Goal: Task Accomplishment & Management: Use online tool/utility

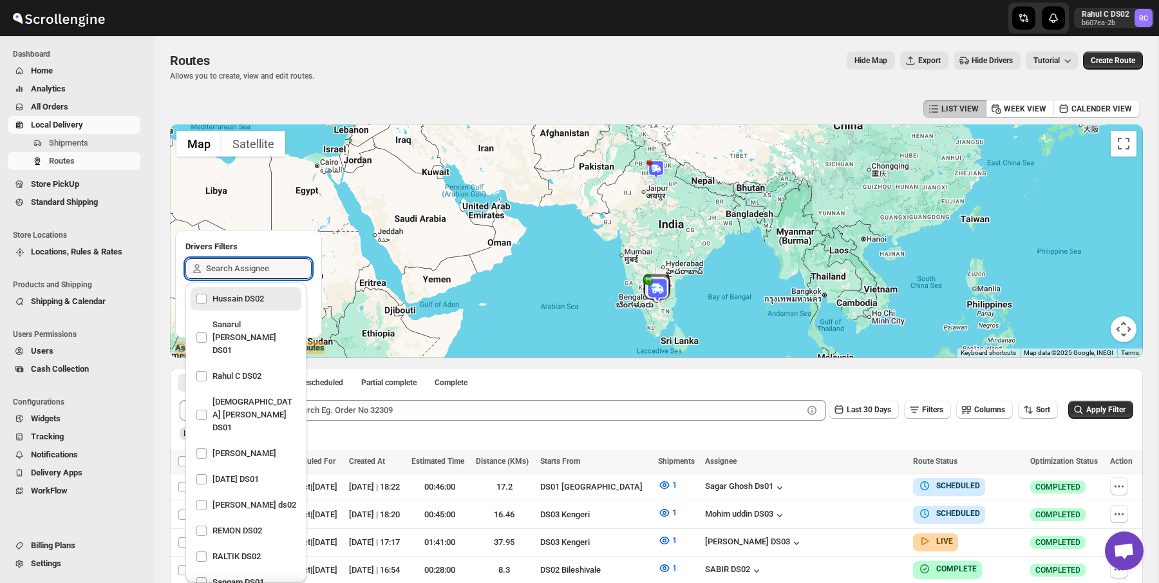
click at [359, 82] on div "Routes. This page is ready Routes Allows you to create, view and edit routes. H…" at bounding box center [656, 66] width 973 height 61
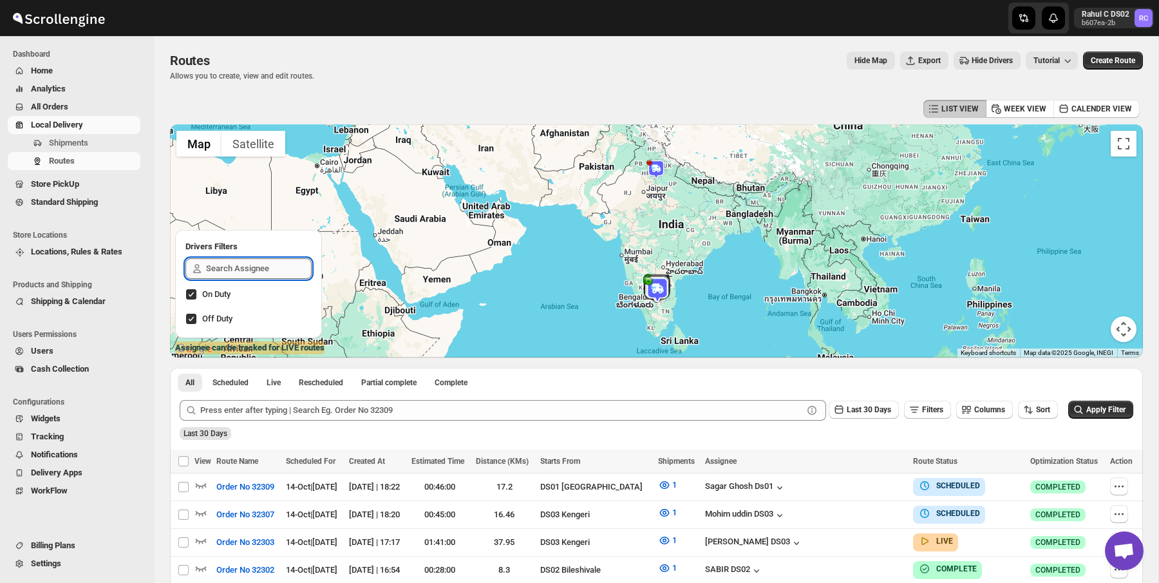
click at [243, 269] on input "text" at bounding box center [259, 268] width 106 height 21
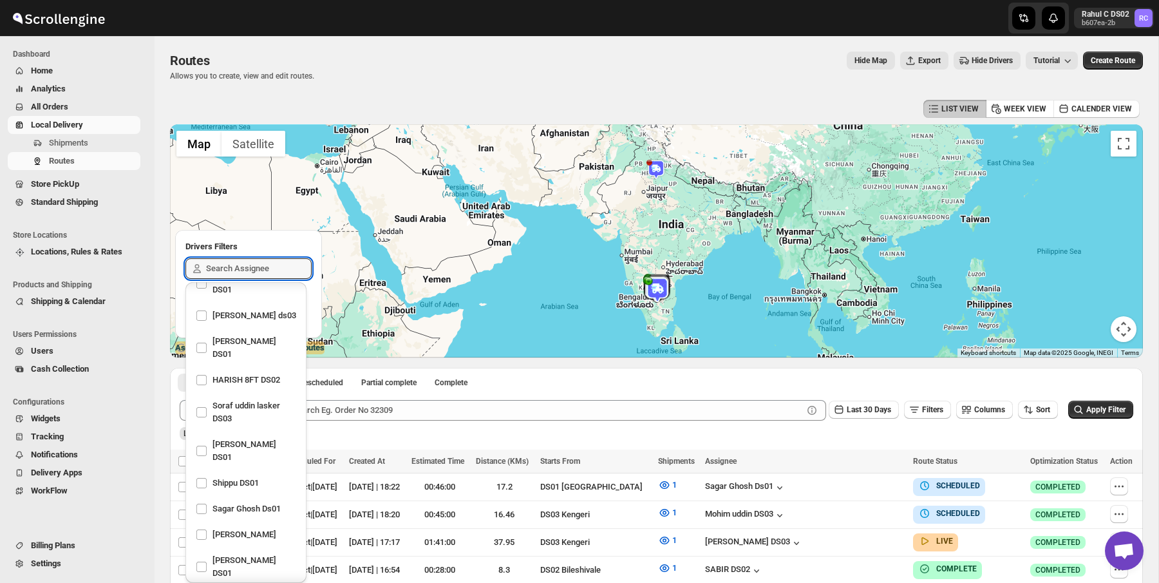
scroll to position [1013, 0]
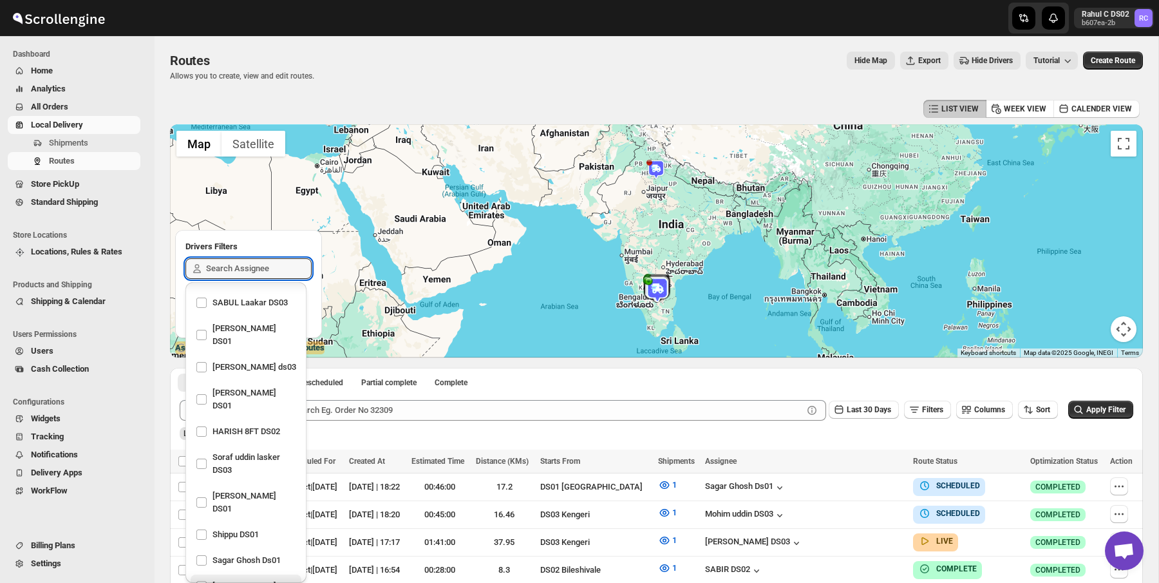
click at [226, 577] on div "[PERSON_NAME]" at bounding box center [246, 586] width 100 height 18
checkbox input "true"
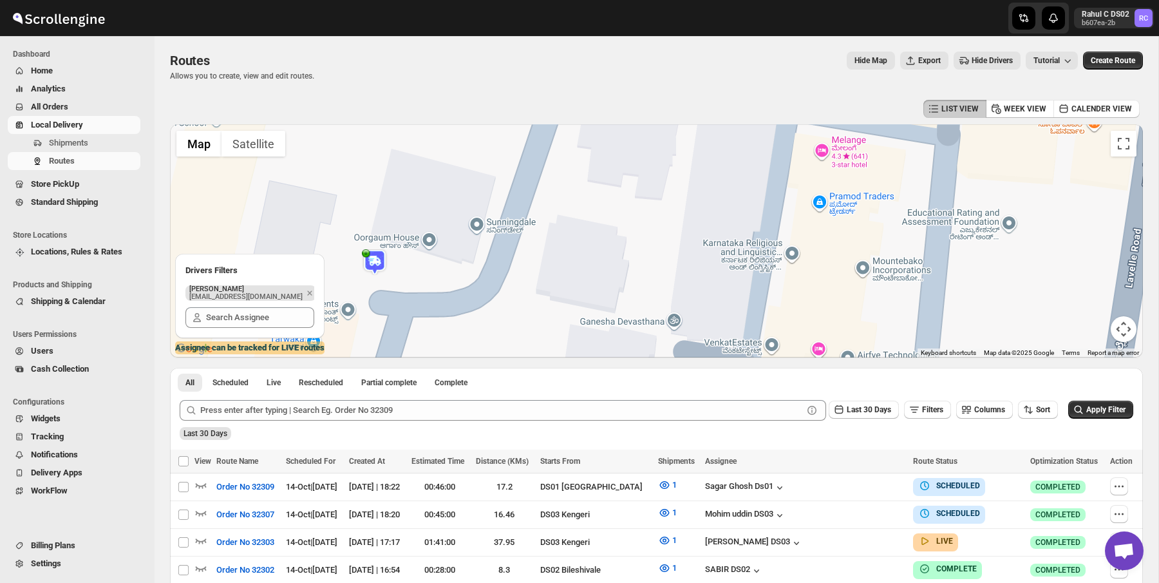
drag, startPoint x: 626, startPoint y: 262, endPoint x: 364, endPoint y: 280, distance: 262.6
click at [364, 280] on div at bounding box center [656, 240] width 973 height 233
click at [376, 263] on img at bounding box center [375, 262] width 26 height 26
click at [429, 205] on button "Close" at bounding box center [423, 209] width 31 height 31
click at [61, 89] on span "Analytics" at bounding box center [48, 89] width 35 height 10
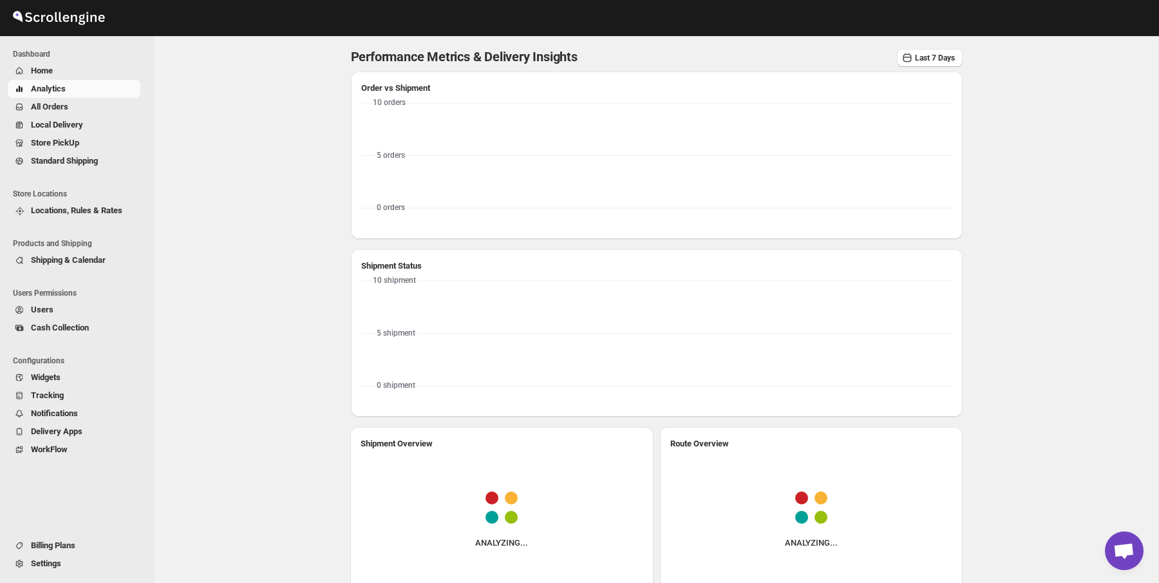
click at [294, 106] on div "Performance Metrics & Delivery Insights Last 7 Days Order vs Shipment 0 orders …" at bounding box center [656, 441] width 803 height 810
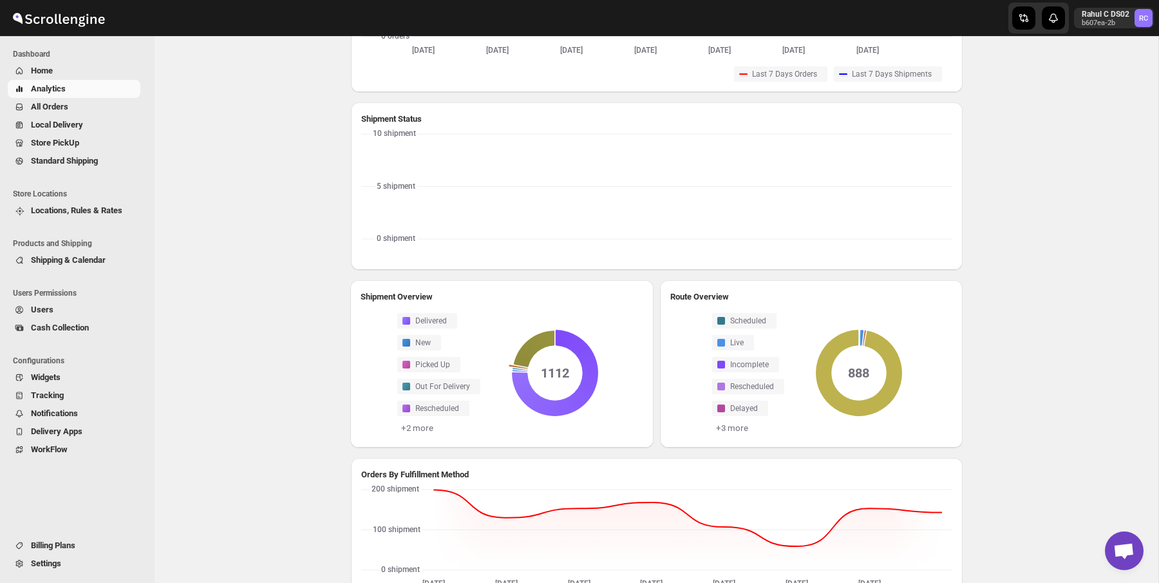
scroll to position [208, 0]
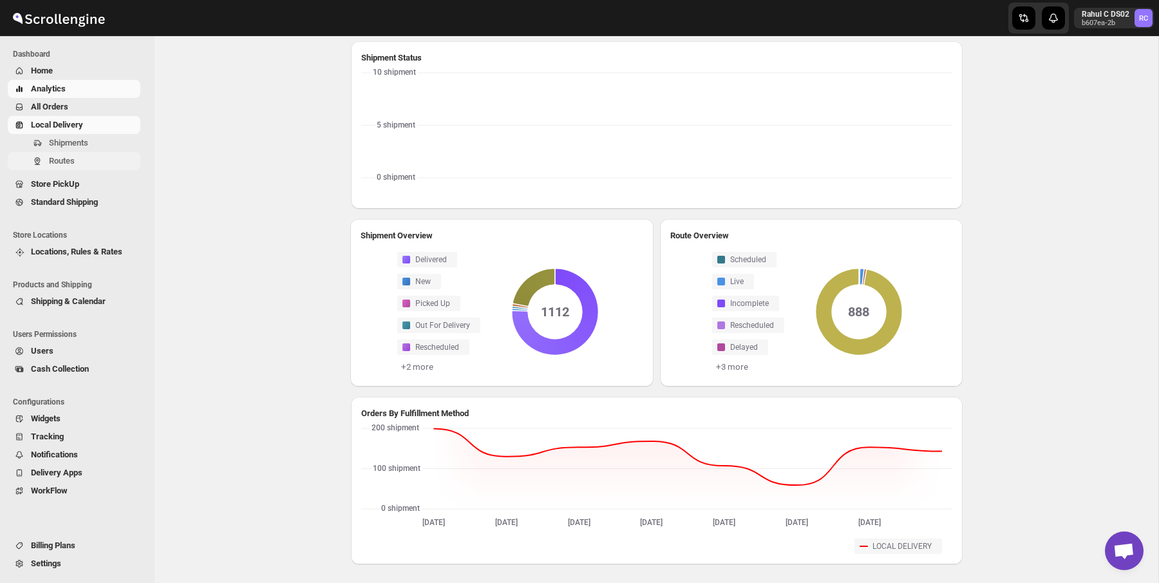
click at [69, 162] on span "Routes" at bounding box center [62, 161] width 26 height 10
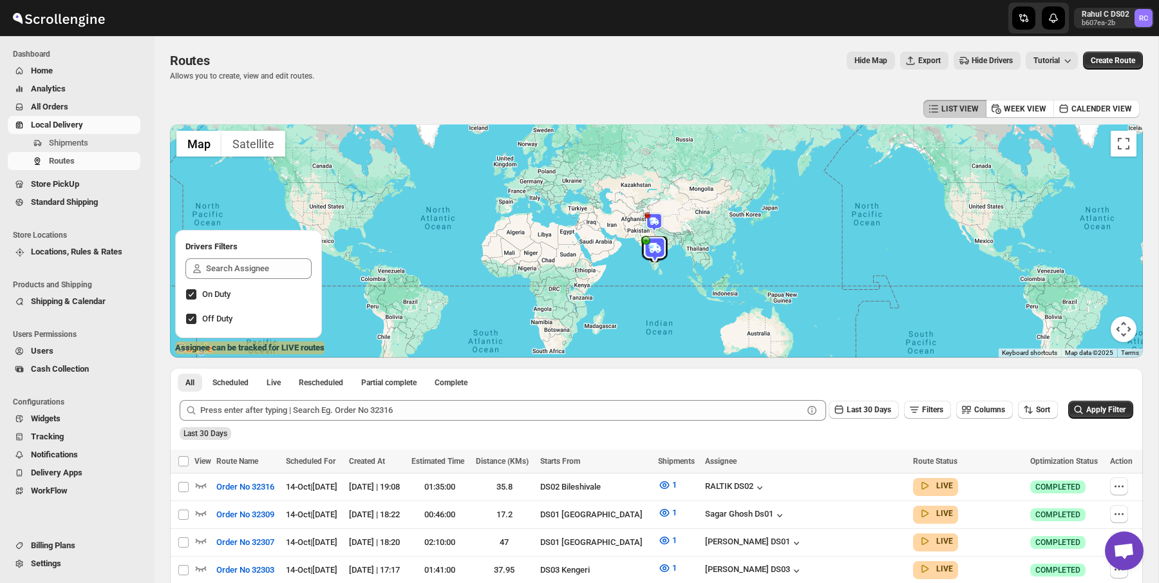
click at [487, 87] on div "Routes. This page is ready Routes Allows you to create, view and edit routes. H…" at bounding box center [656, 66] width 973 height 61
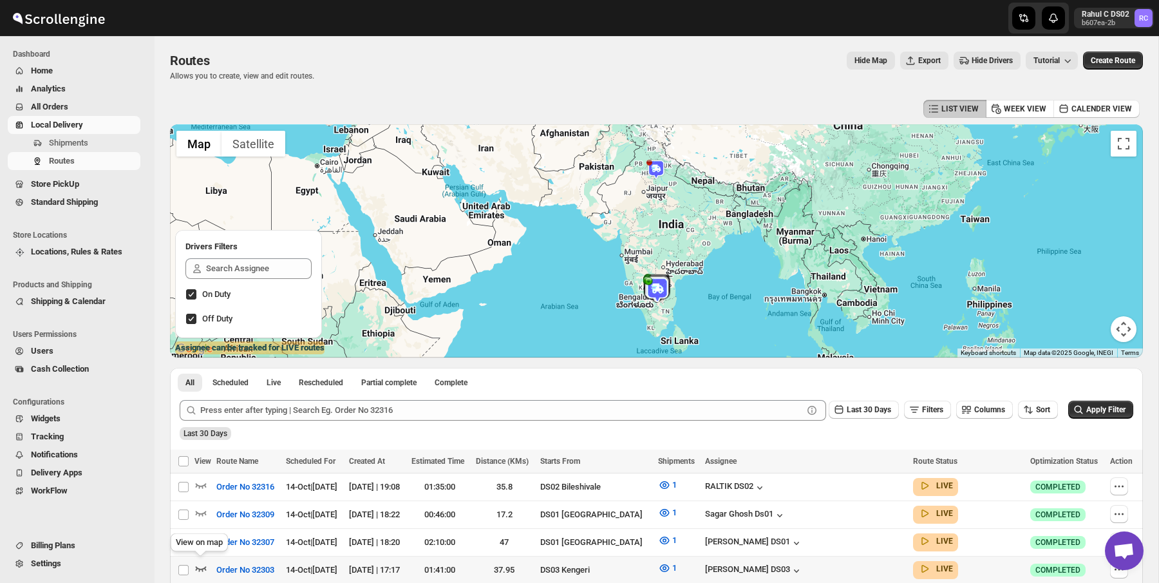
click at [200, 565] on icon "button" at bounding box center [200, 567] width 13 height 13
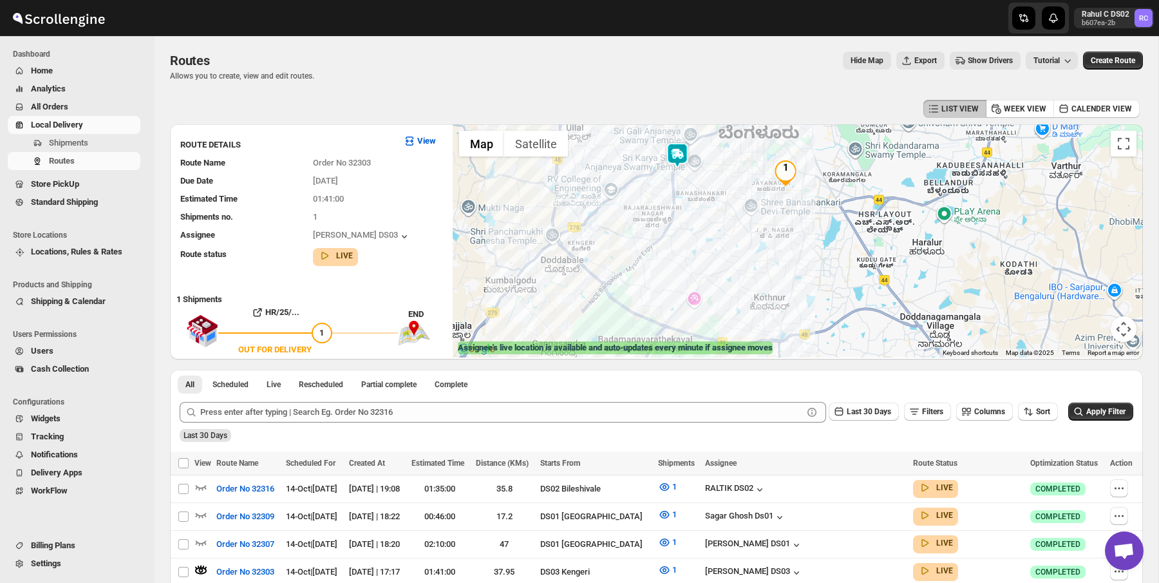
drag, startPoint x: 640, startPoint y: 252, endPoint x: 521, endPoint y: 234, distance: 121.0
click at [521, 234] on div at bounding box center [798, 240] width 690 height 233
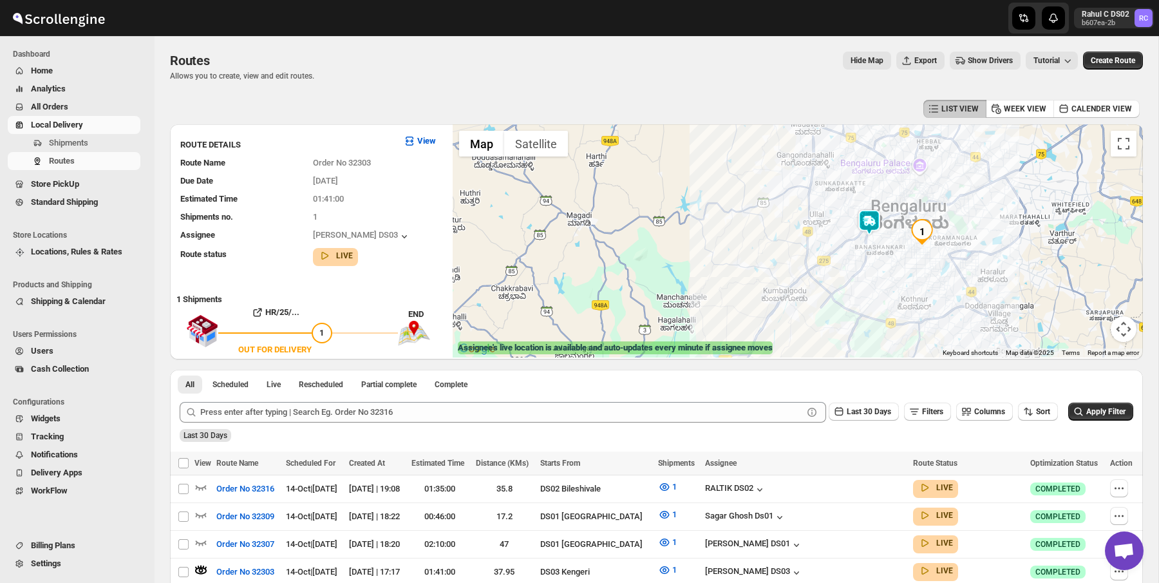
click at [866, 219] on img at bounding box center [869, 222] width 26 height 26
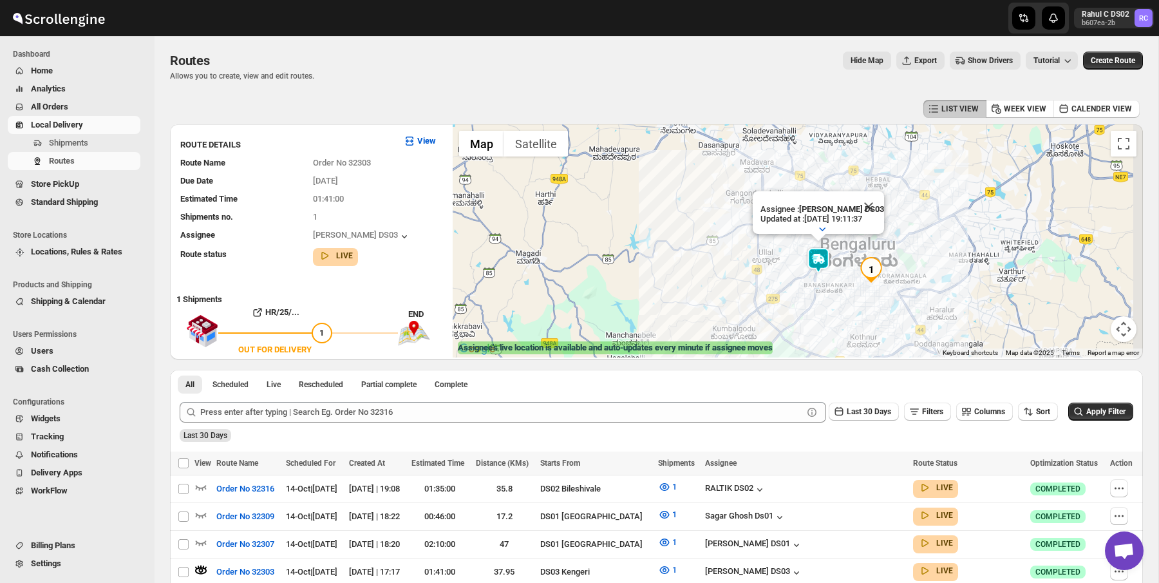
drag, startPoint x: 668, startPoint y: 207, endPoint x: 602, endPoint y: 213, distance: 65.9
click at [603, 214] on div "Assignee : [PERSON_NAME] DS03 Updated at : [DATE] 19:11:37 Duty mode Enabled Ba…" at bounding box center [798, 240] width 690 height 233
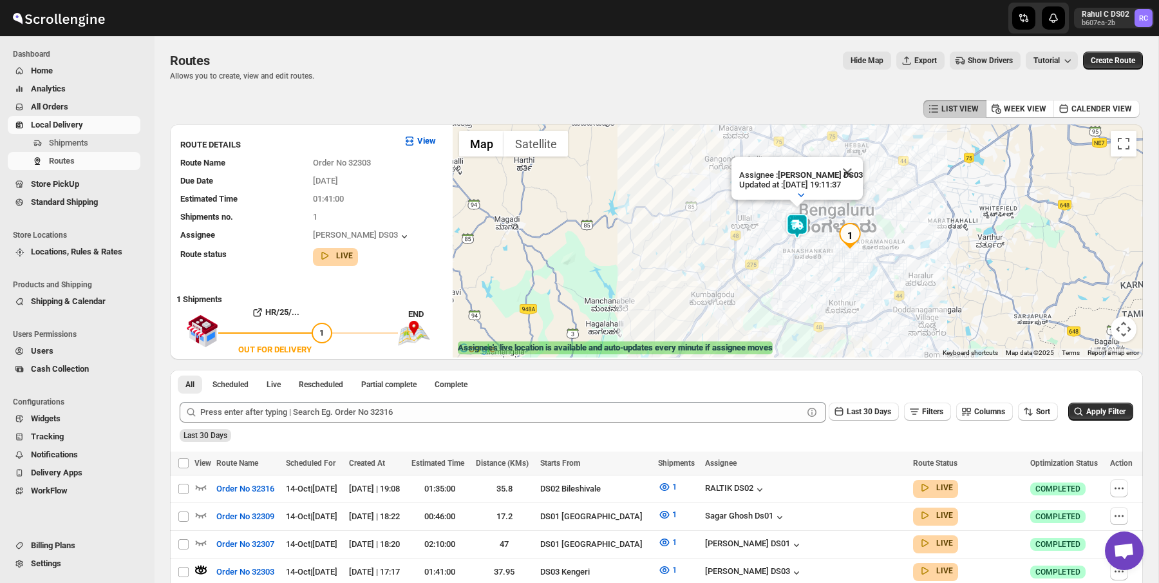
click at [617, 37] on div "Routes. This page is ready Routes Allows you to create, view and edit routes. H…" at bounding box center [656, 66] width 973 height 61
click at [204, 546] on span at bounding box center [200, 546] width 13 height 10
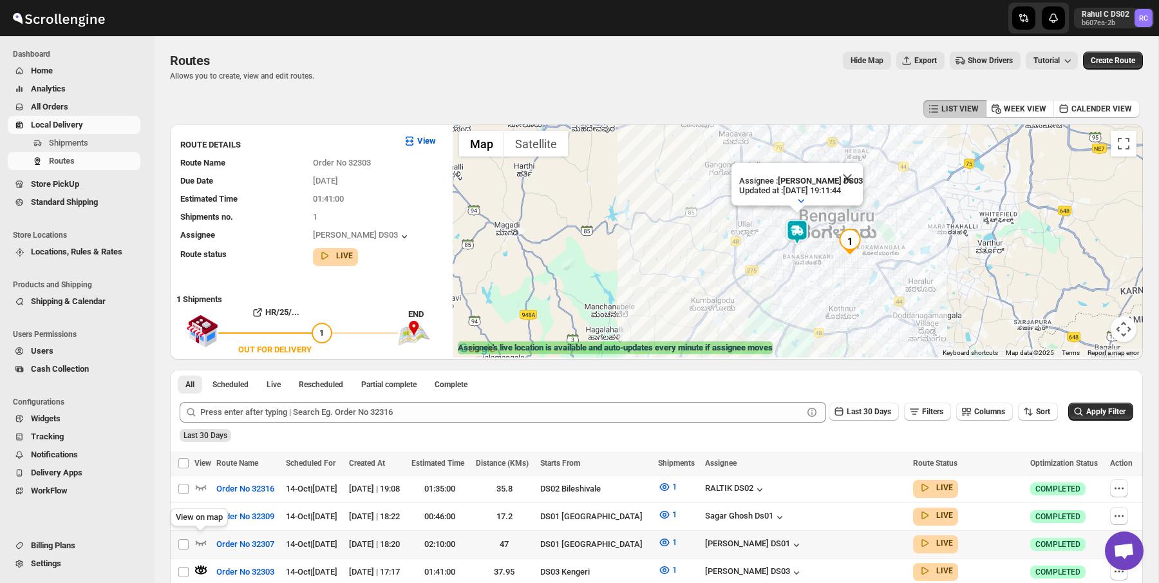
click at [194, 532] on div "View on map" at bounding box center [199, 519] width 62 height 28
